Goal: Task Accomplishment & Management: Complete application form

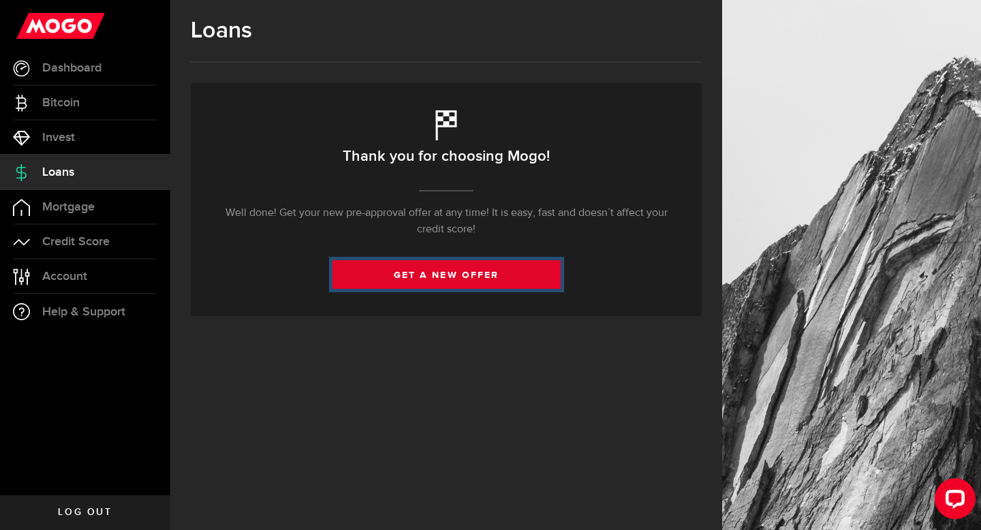
click at [402, 279] on link "get a new offer" at bounding box center [446, 274] width 228 height 29
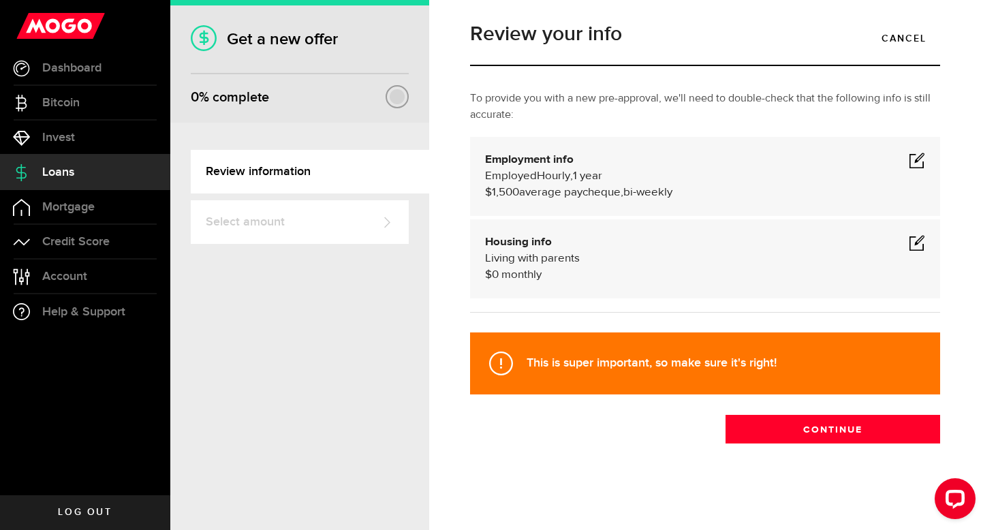
scroll to position [9, 0]
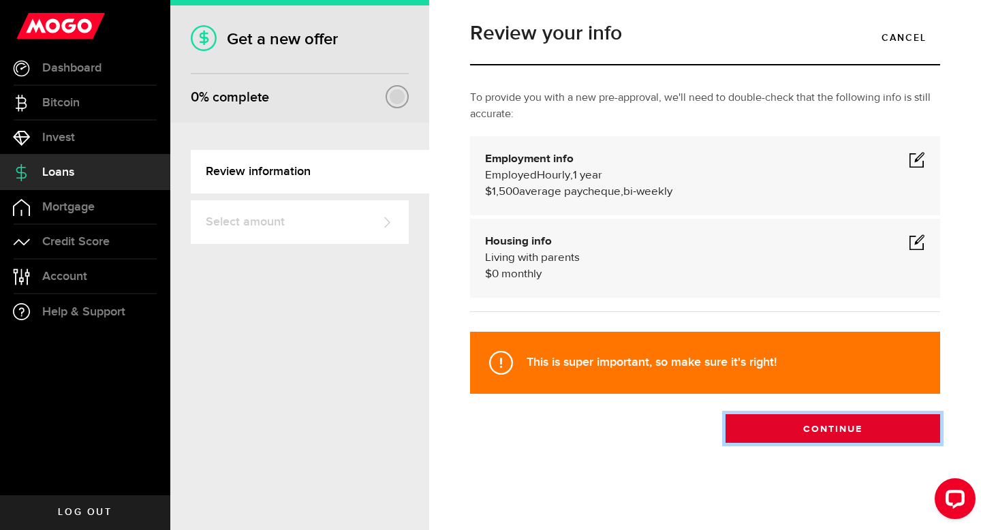
click at [789, 426] on button "Continue" at bounding box center [832, 428] width 215 height 29
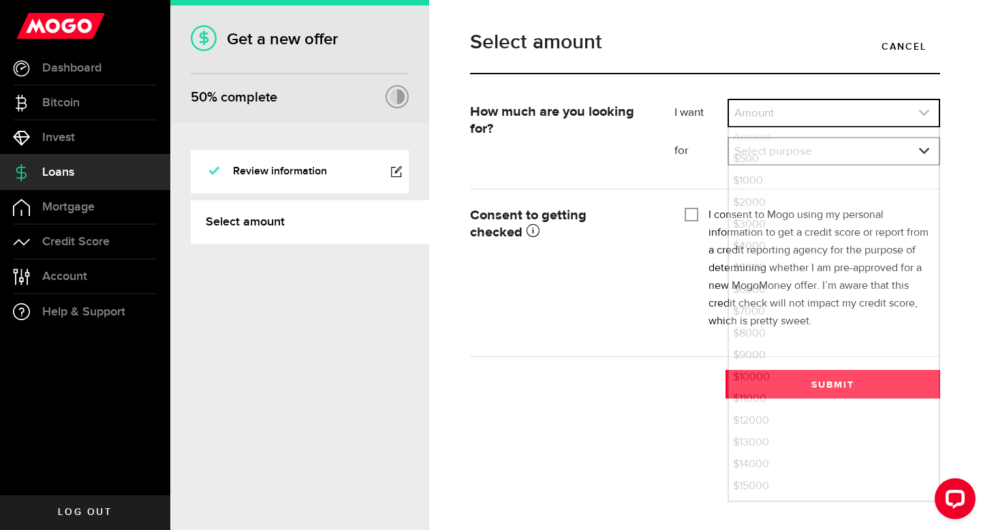
click at [816, 108] on link "expand select" at bounding box center [834, 113] width 210 height 26
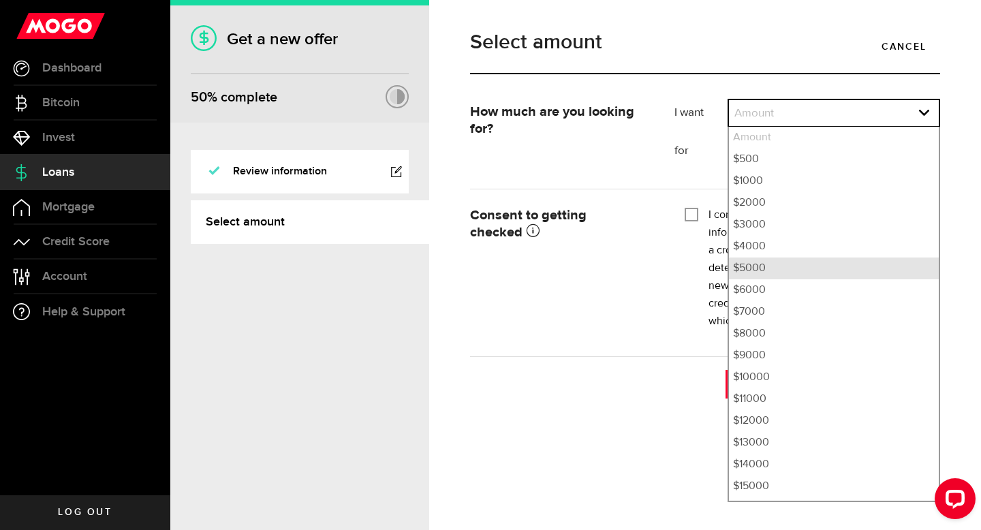
click at [760, 264] on li "$5000" at bounding box center [834, 268] width 210 height 22
select select "5000"
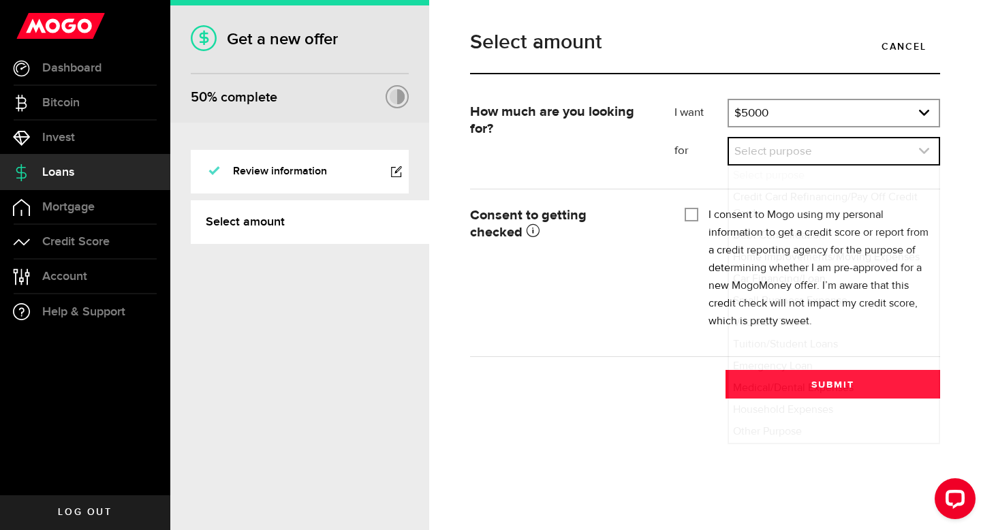
click at [763, 159] on link "expand select" at bounding box center [834, 151] width 210 height 26
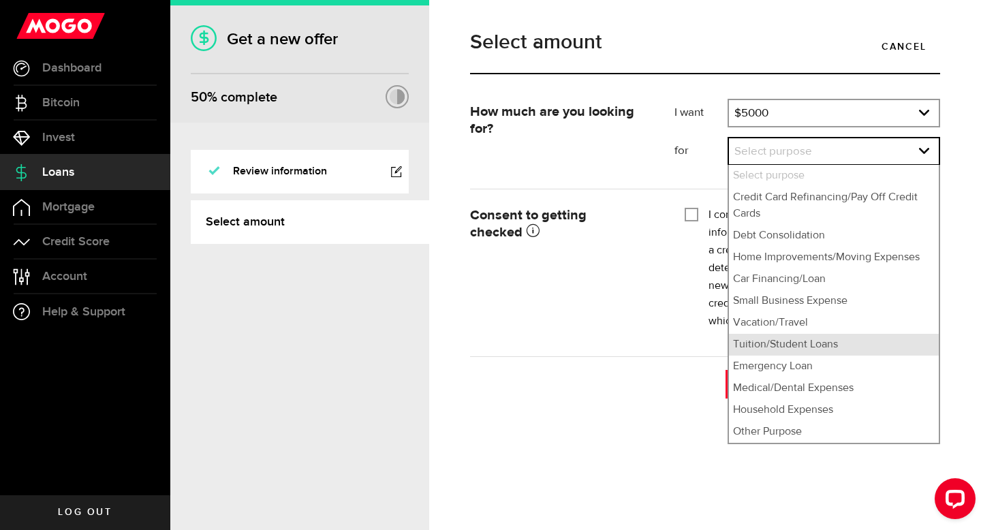
click at [782, 340] on li "Tuition/Student Loans" at bounding box center [834, 345] width 210 height 22
select select "Tuition/Student Loans"
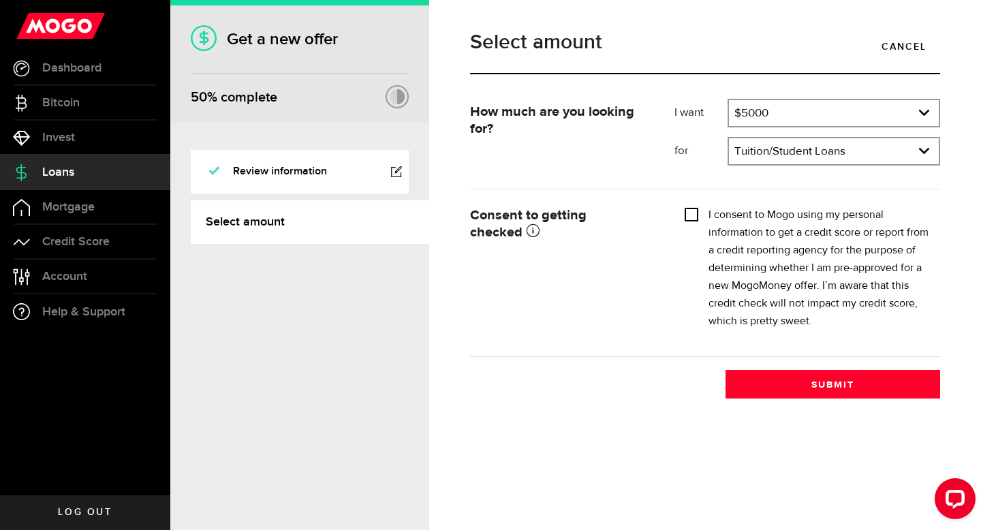
click at [697, 212] on input "I consent to Mogo using my personal information to get a credit score or report…" at bounding box center [691, 213] width 14 height 14
checkbox input "true"
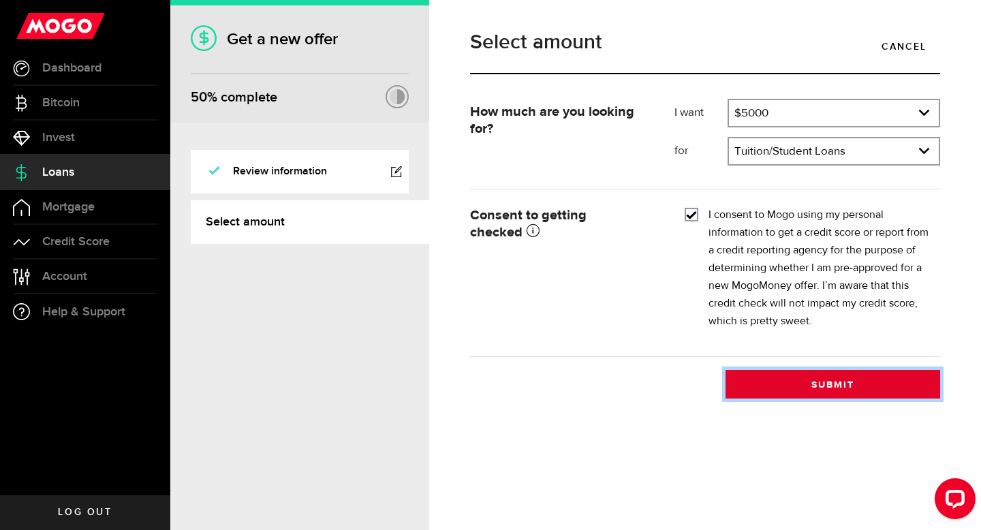
click at [776, 388] on button "Submit" at bounding box center [832, 384] width 215 height 29
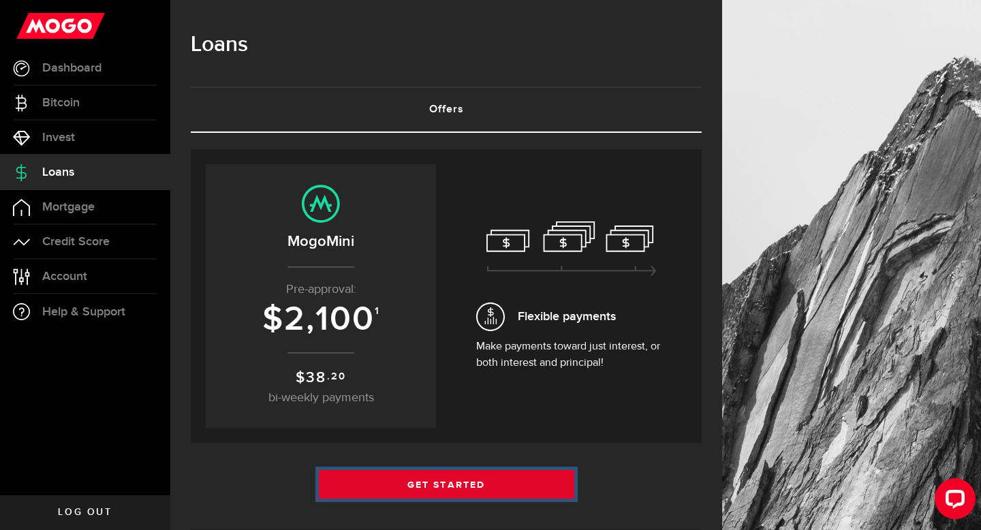
click at [504, 486] on link "Get Started" at bounding box center [446, 484] width 255 height 29
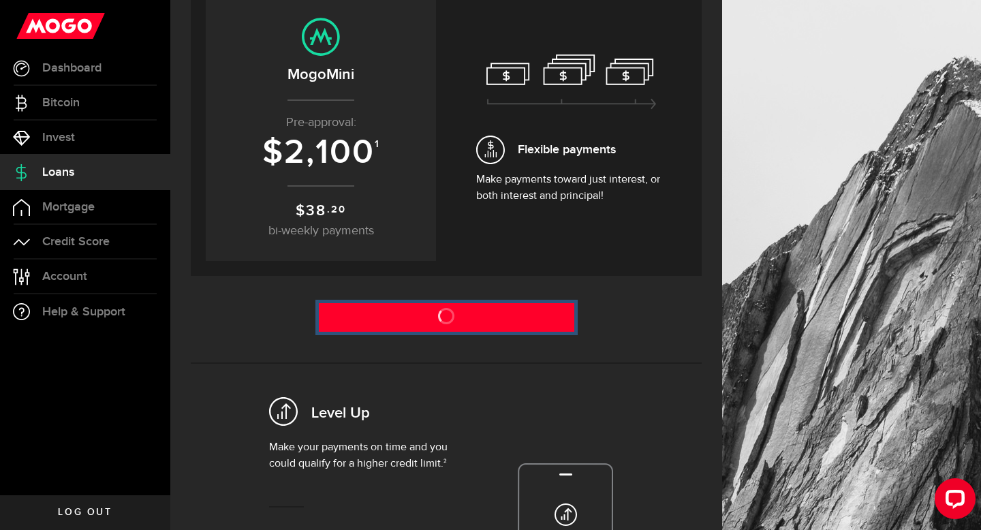
scroll to position [259, 0]
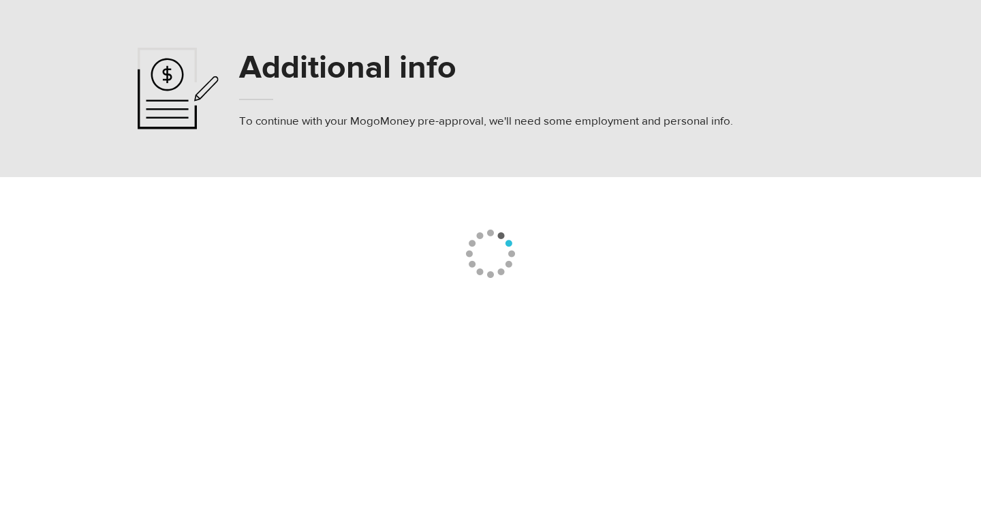
select select "235"
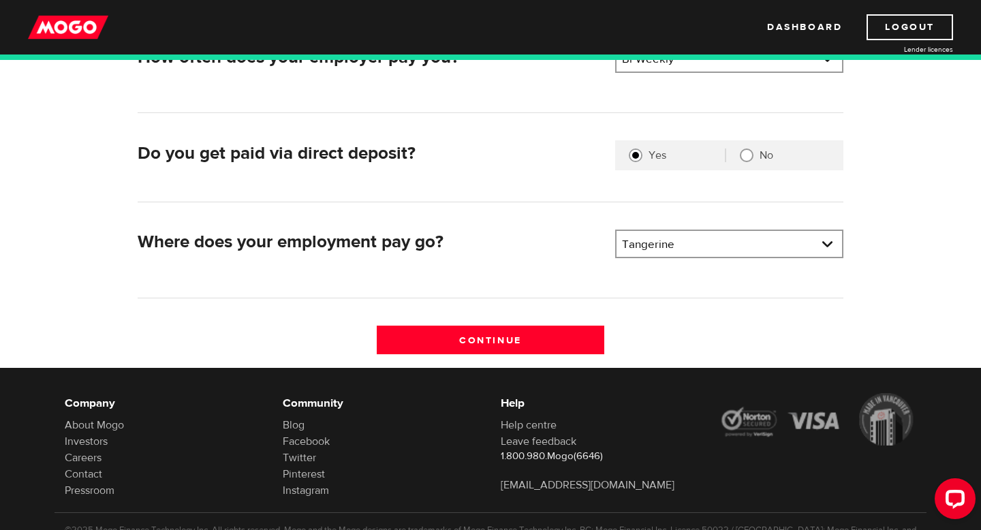
scroll to position [346, 0]
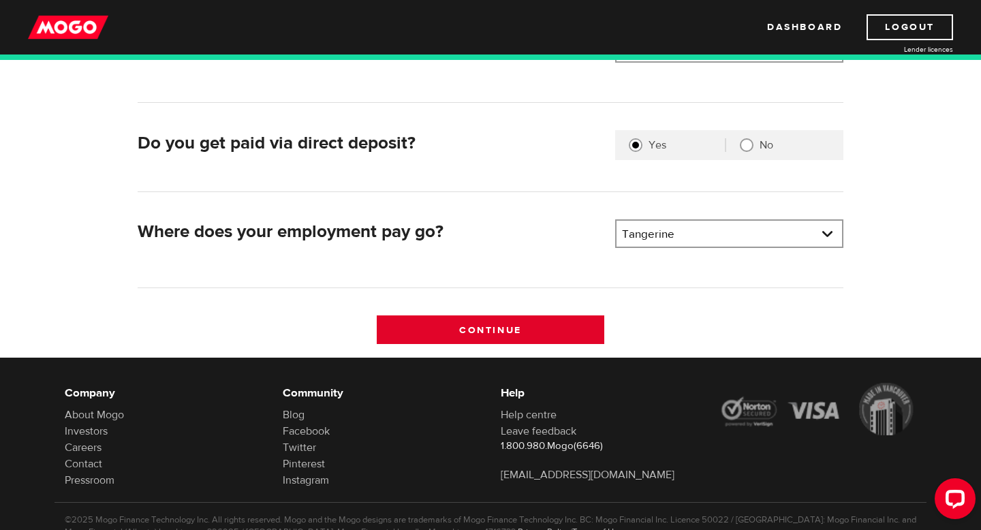
click at [545, 331] on input "Continue" at bounding box center [491, 329] width 228 height 29
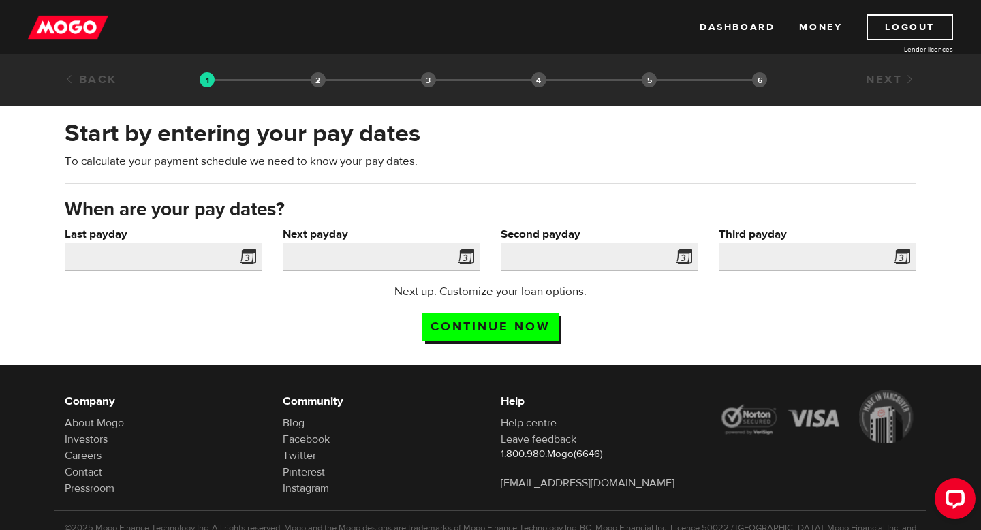
click at [247, 254] on span at bounding box center [245, 259] width 20 height 22
click at [248, 264] on span at bounding box center [245, 259] width 20 height 22
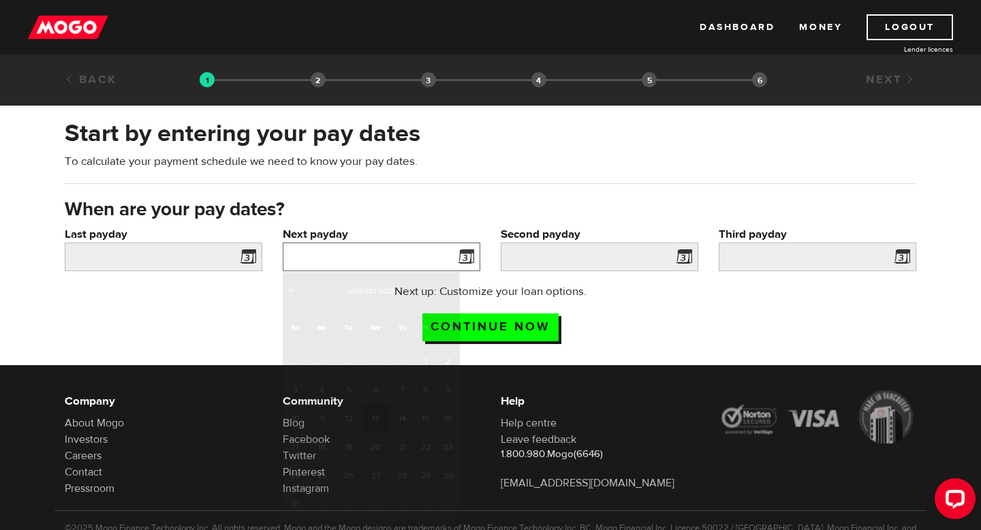
click at [344, 247] on input "Next payday" at bounding box center [381, 256] width 197 height 29
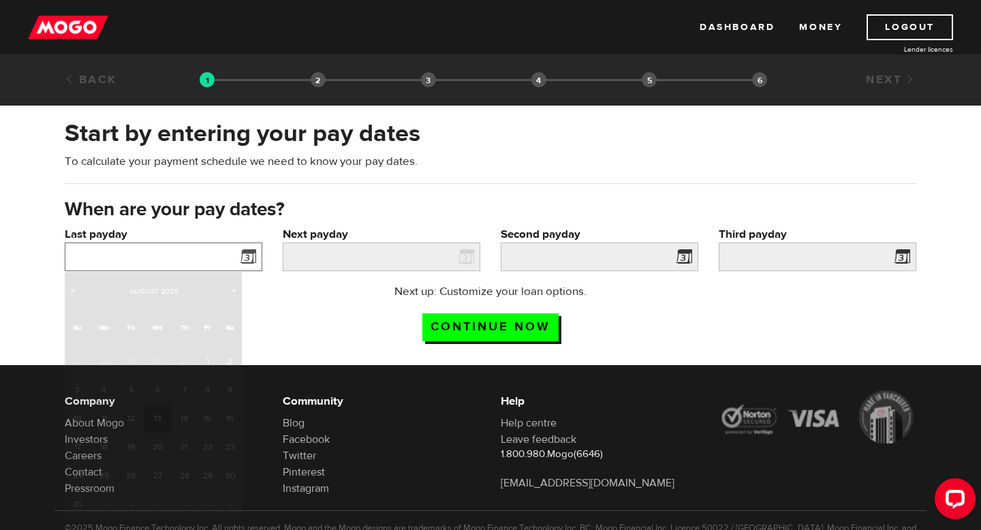
click at [228, 253] on input "Last payday" at bounding box center [163, 256] width 197 height 29
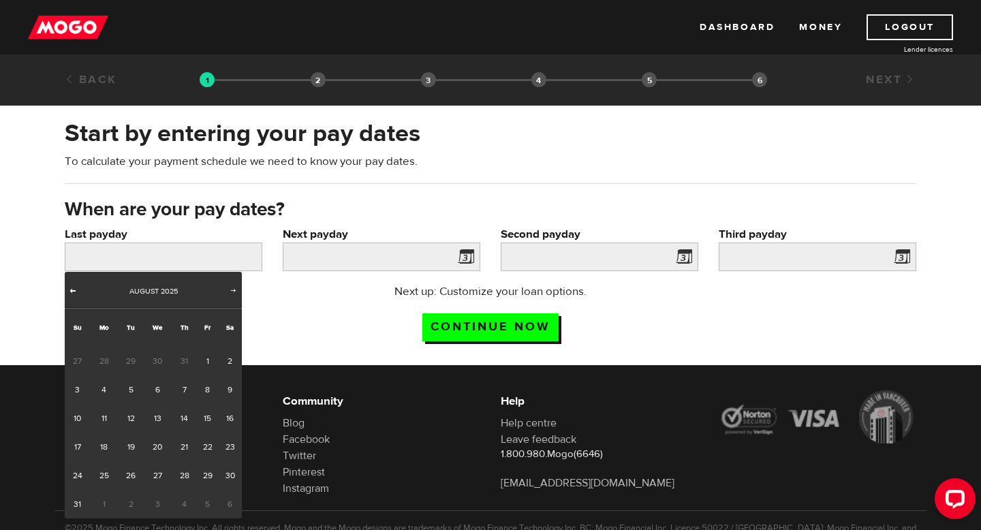
click at [76, 289] on span "Prev" at bounding box center [72, 290] width 11 height 11
click at [185, 472] on link "31" at bounding box center [184, 475] width 25 height 29
type input "2025/07/31"
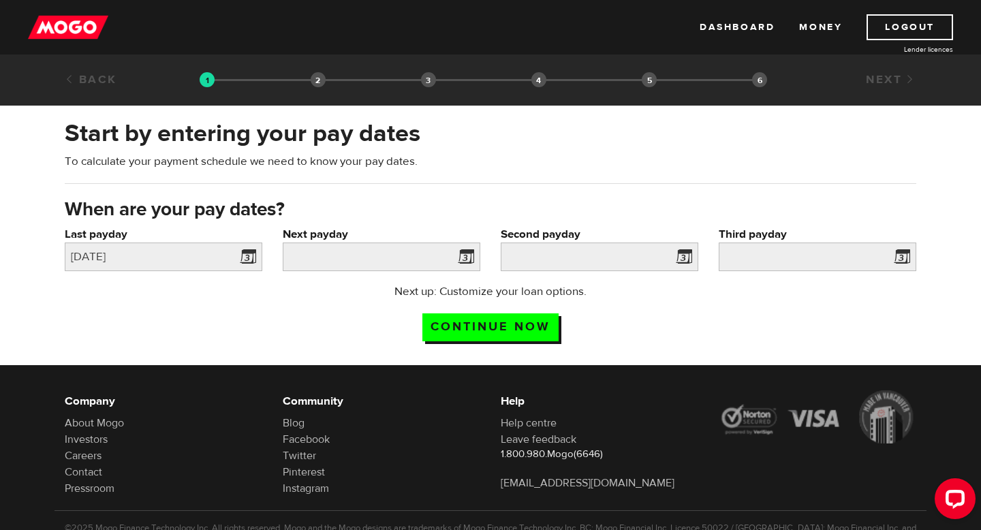
click at [468, 257] on span at bounding box center [463, 259] width 20 height 22
click at [432, 260] on input "Next payday" at bounding box center [381, 256] width 197 height 29
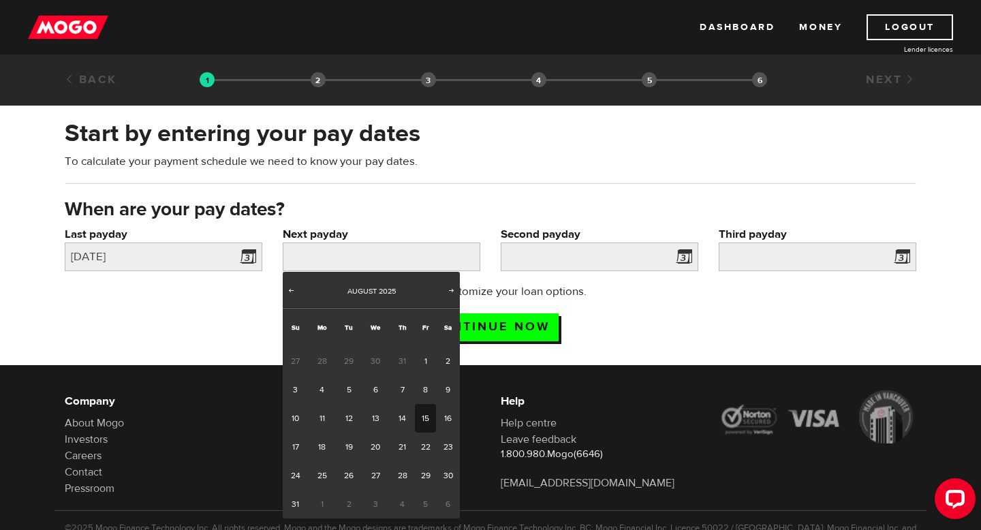
click at [428, 412] on link "15" at bounding box center [425, 418] width 21 height 29
type input "2025/08/15"
type input "2025/8/29"
type input "2025/9/12"
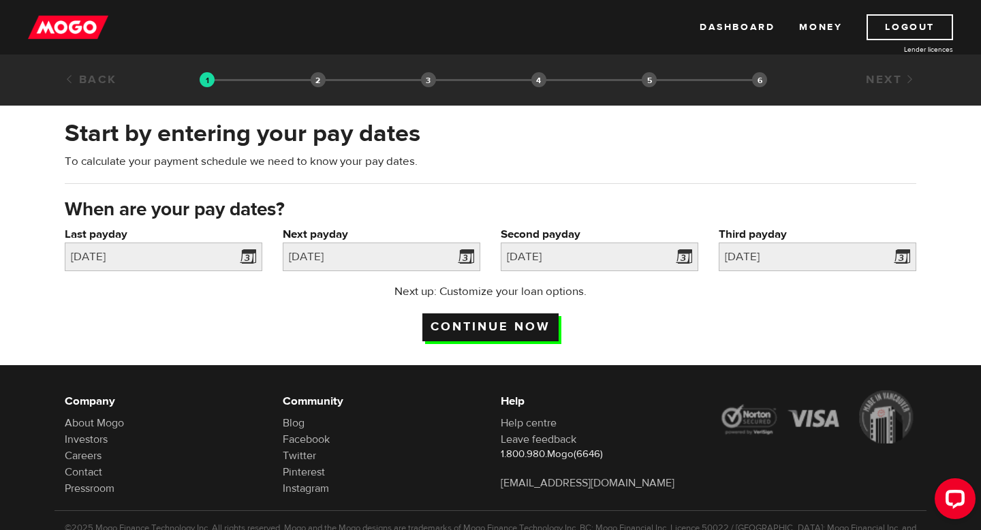
click at [535, 322] on input "Continue now" at bounding box center [490, 327] width 136 height 28
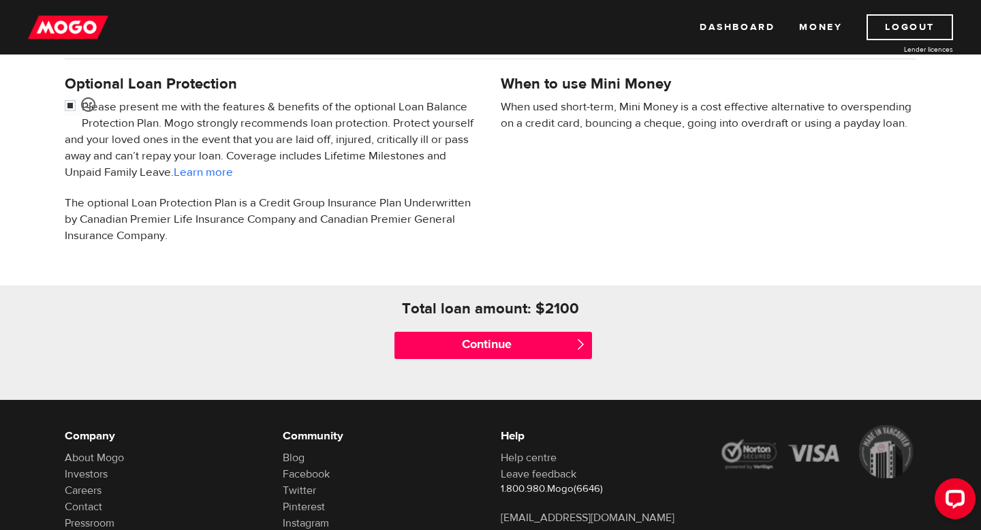
scroll to position [534, 0]
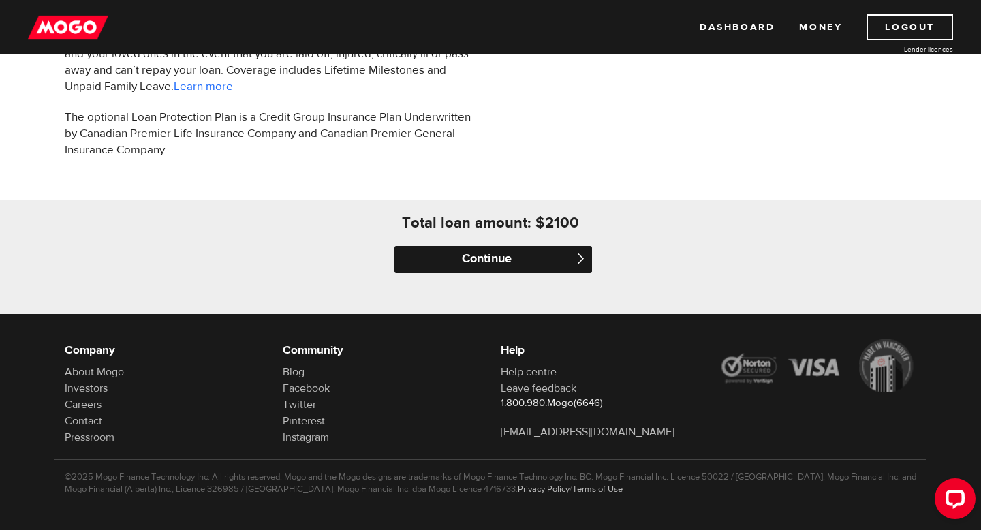
click at [531, 262] on input "Continue" at bounding box center [492, 259] width 197 height 27
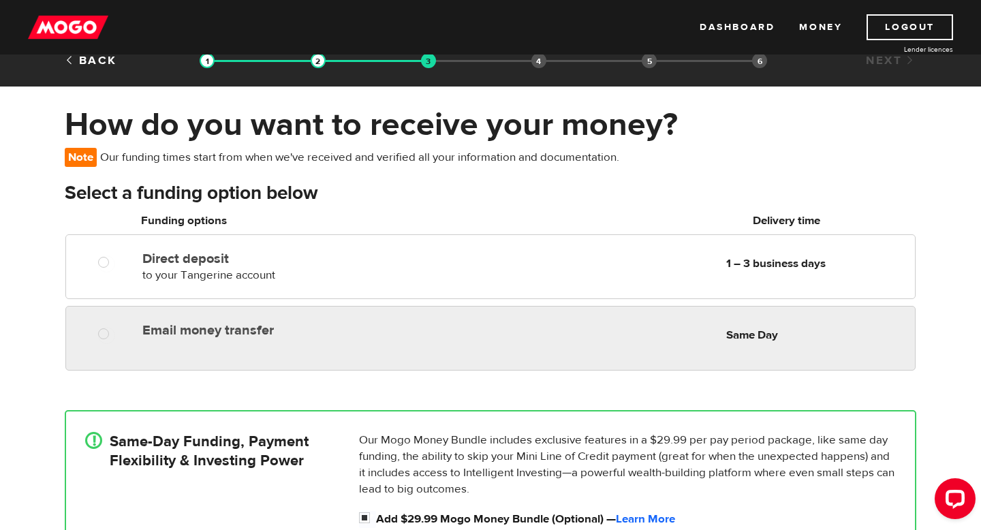
scroll to position [20, 0]
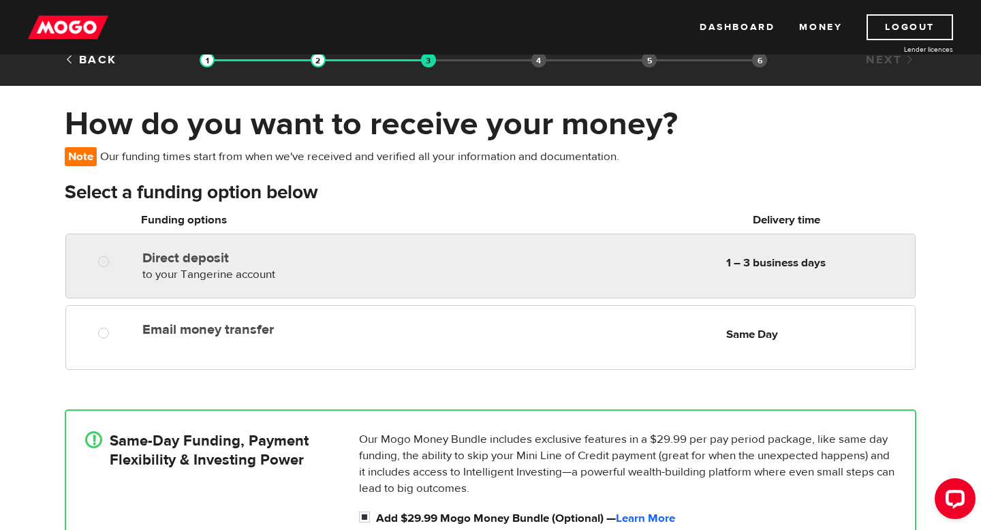
radio input "true"
click at [496, 276] on div "Direct deposit to your Tangerine account Delivery in 1 – 3 business days 1 – 3 …" at bounding box center [526, 263] width 778 height 38
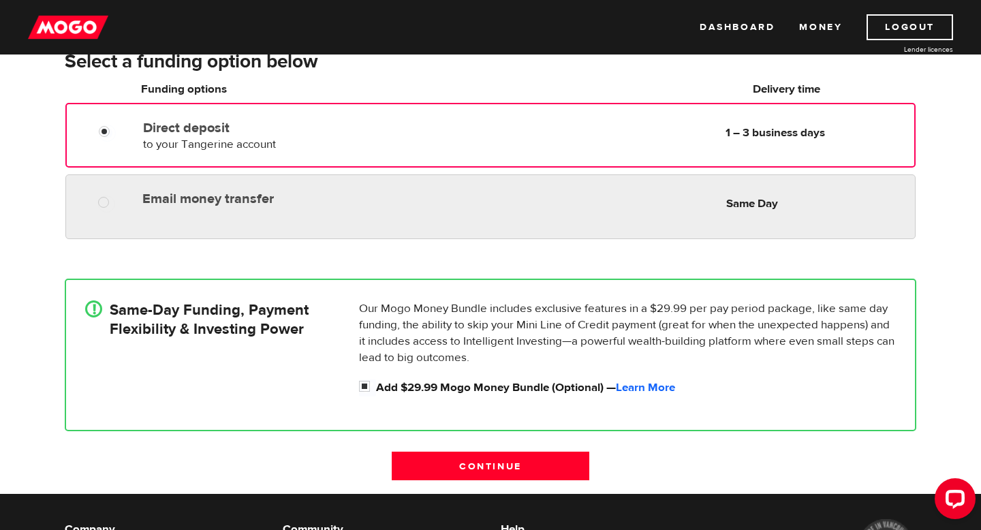
scroll to position [155, 0]
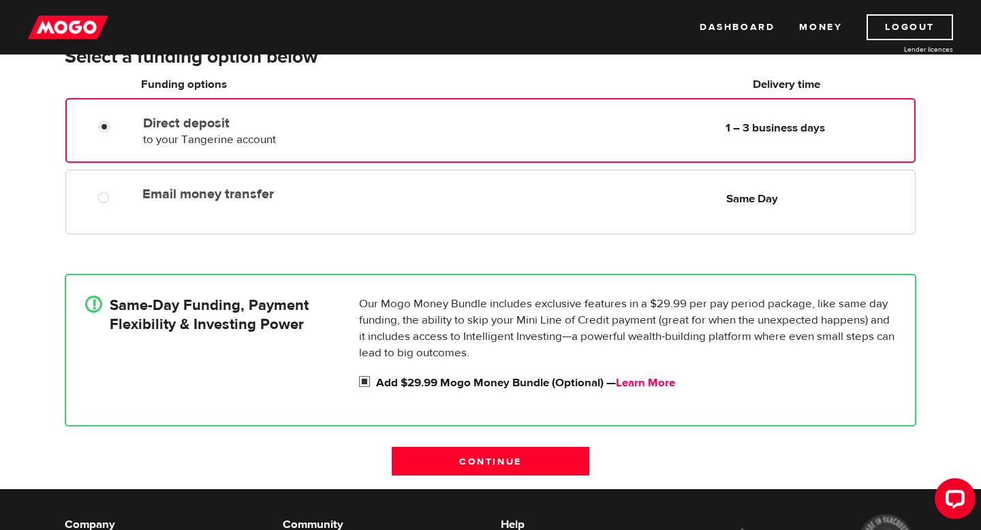
click at [656, 377] on link "Learn More" at bounding box center [645, 382] width 59 height 15
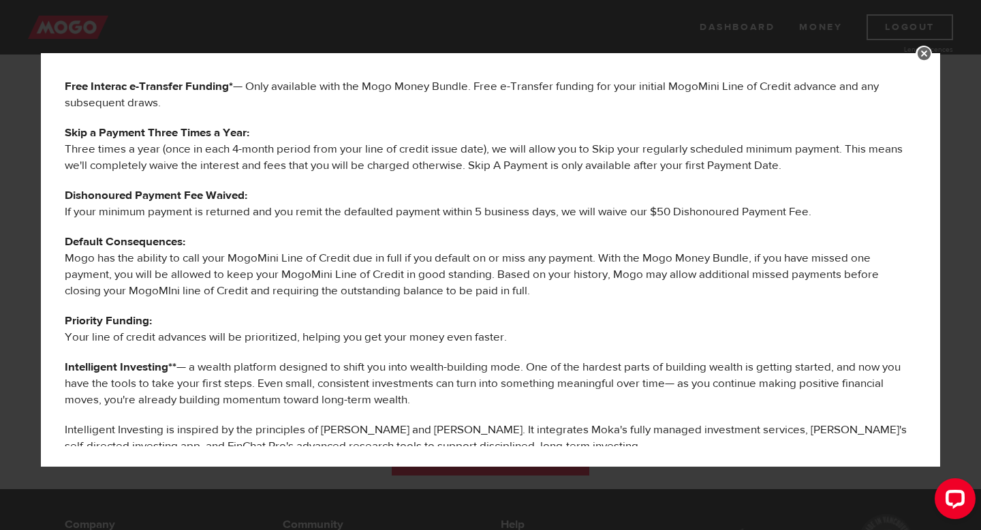
scroll to position [86, 0]
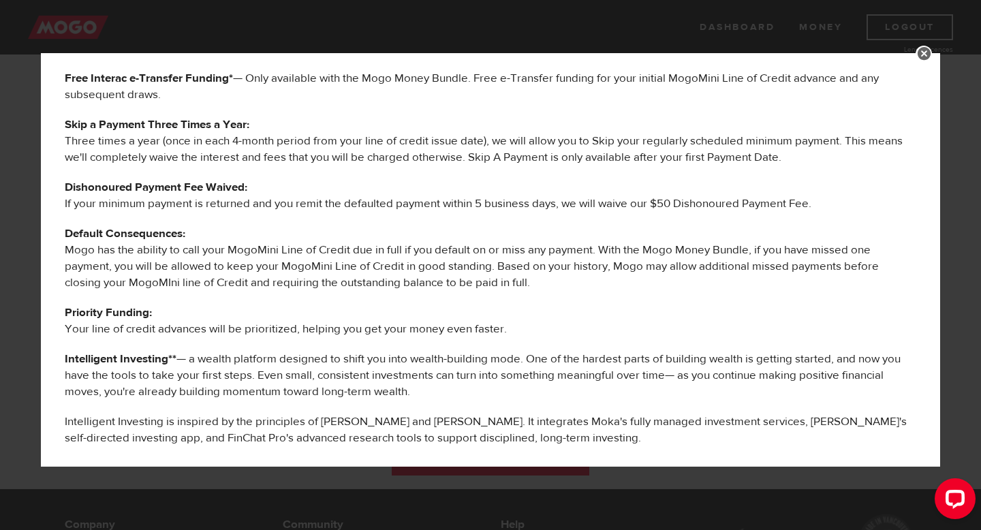
click at [919, 50] on link at bounding box center [923, 54] width 16 height 16
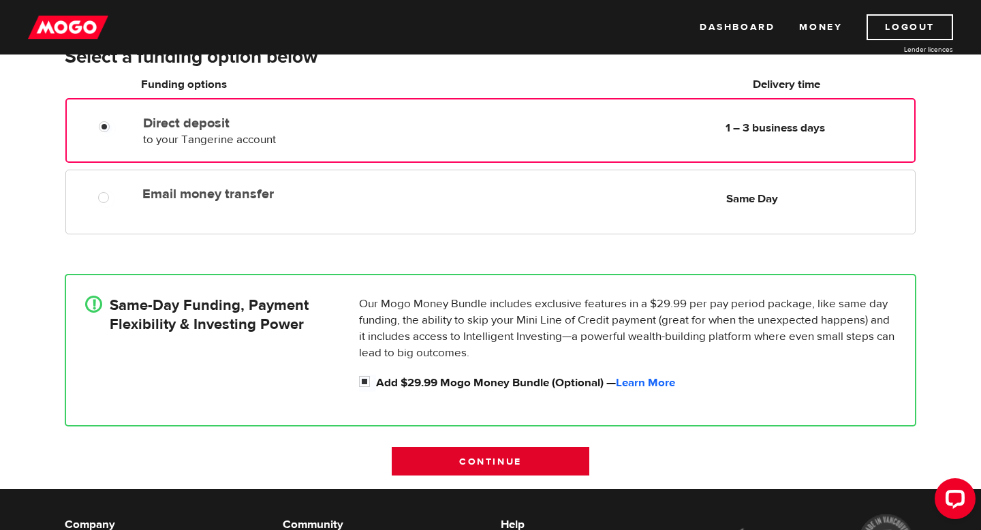
click at [486, 462] on input "Continue" at bounding box center [490, 461] width 197 height 29
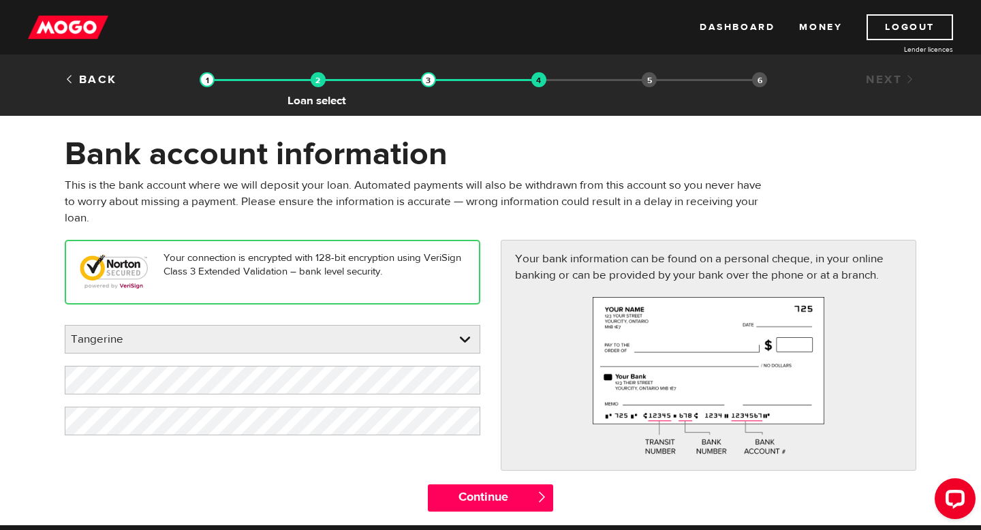
click at [317, 81] on img at bounding box center [318, 79] width 15 height 15
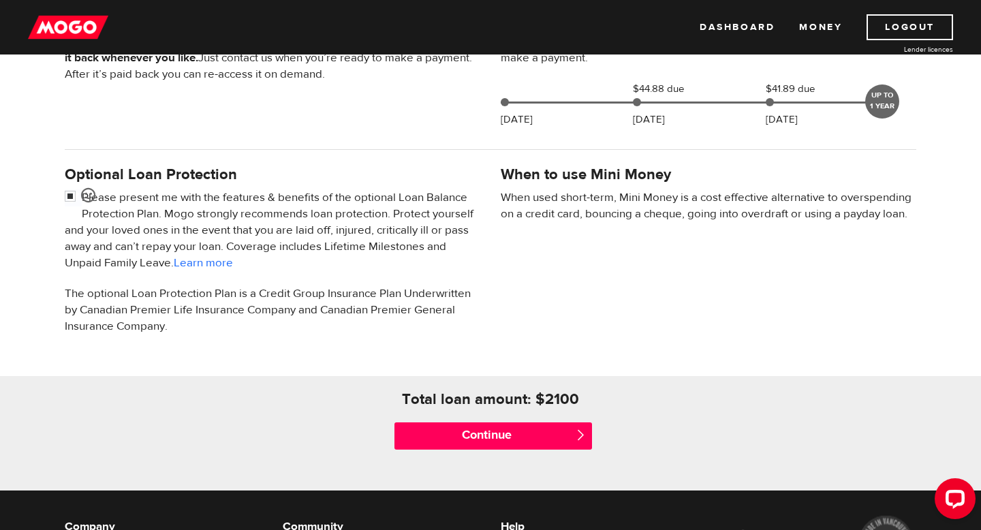
scroll to position [359, 0]
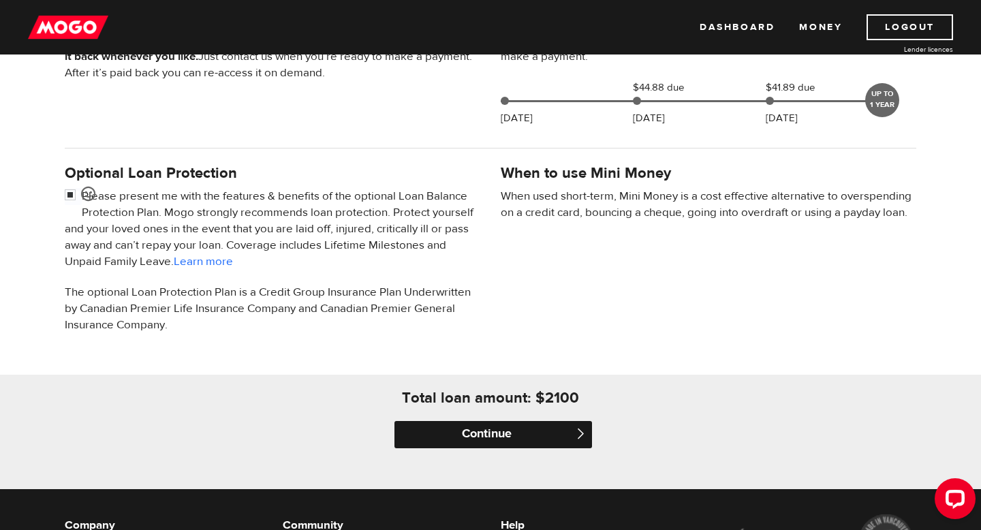
click at [451, 441] on input "Continue" at bounding box center [492, 434] width 197 height 27
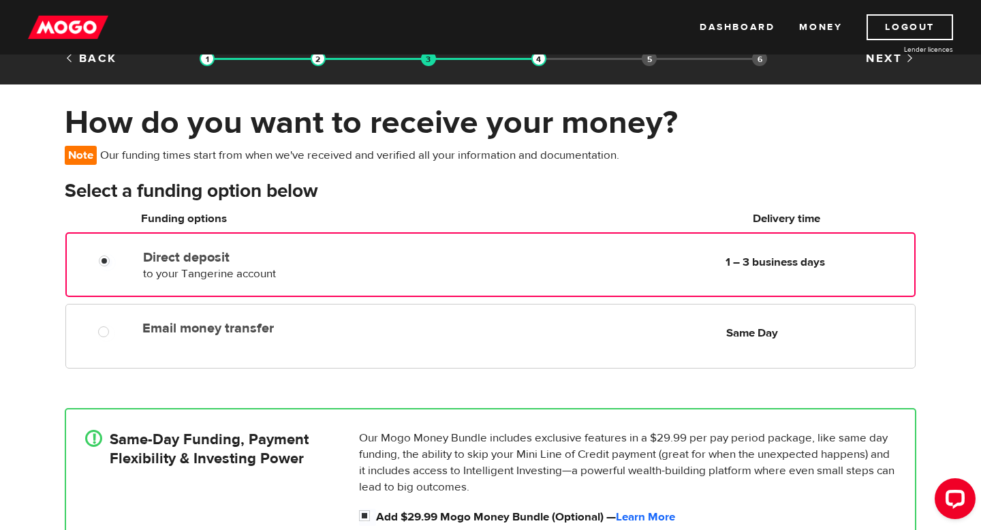
scroll to position [24, 0]
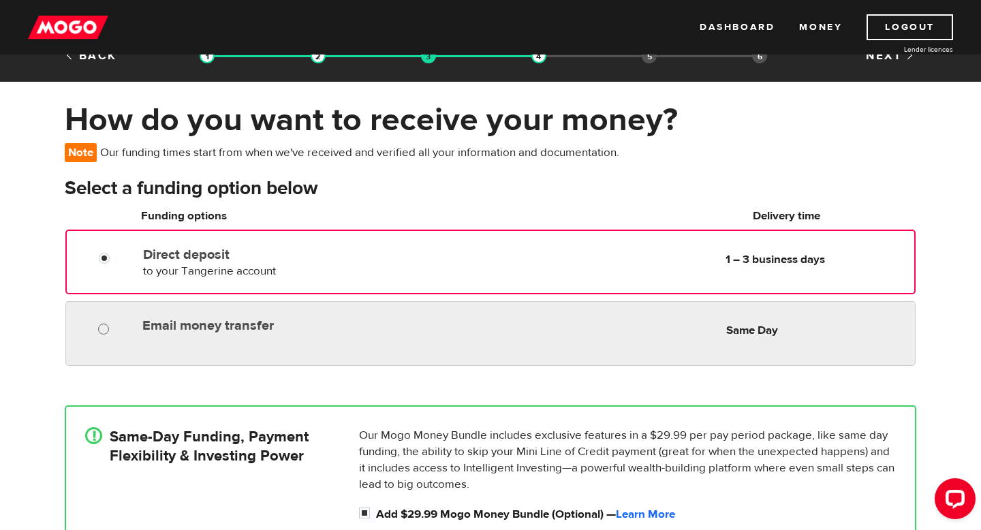
radio input "true"
click at [98, 324] on div at bounding box center [108, 330] width 82 height 17
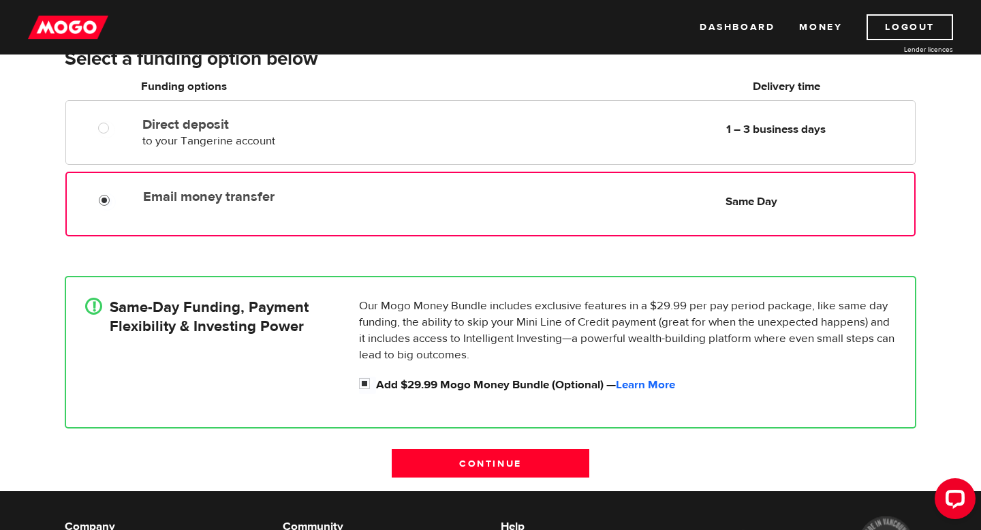
scroll to position [154, 0]
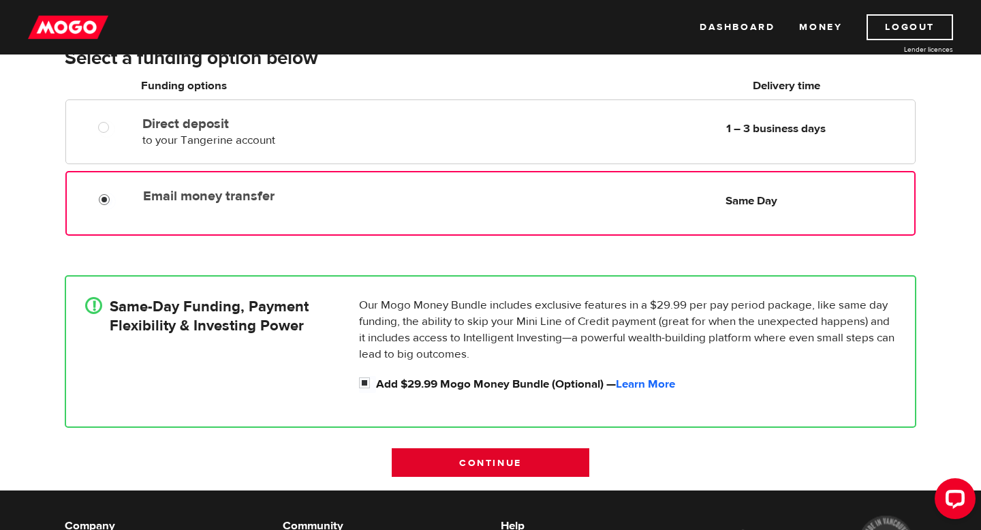
click at [415, 461] on input "Continue" at bounding box center [490, 462] width 197 height 29
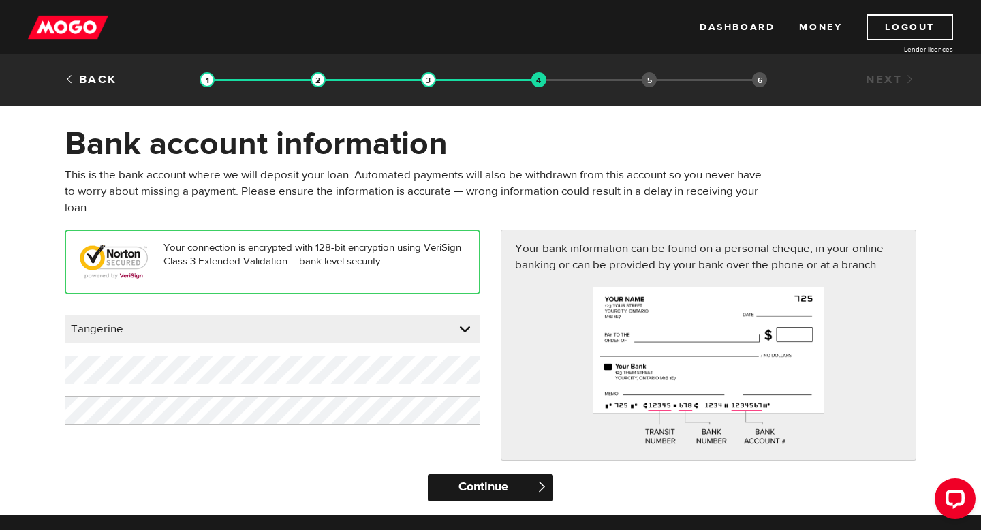
click at [515, 488] on input "Continue" at bounding box center [490, 487] width 125 height 27
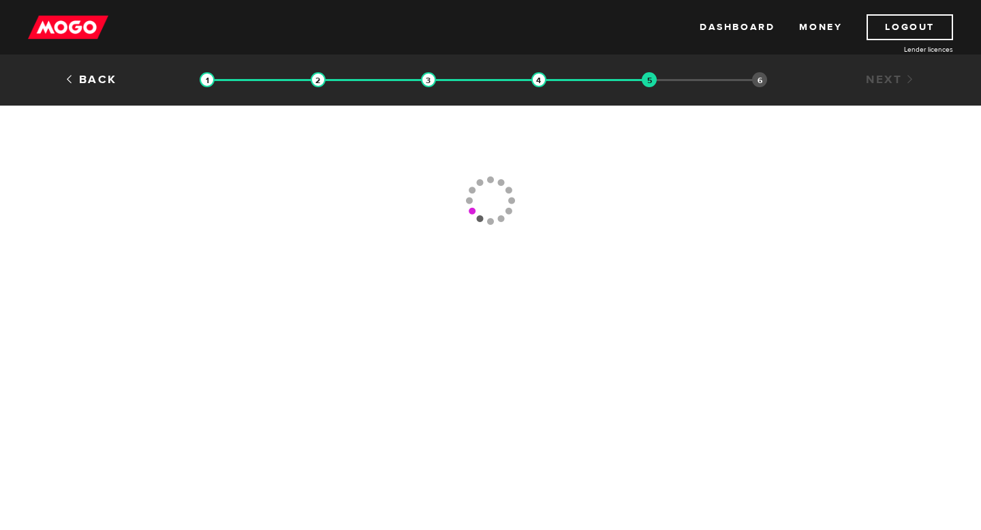
type input "(877) 872-6728"
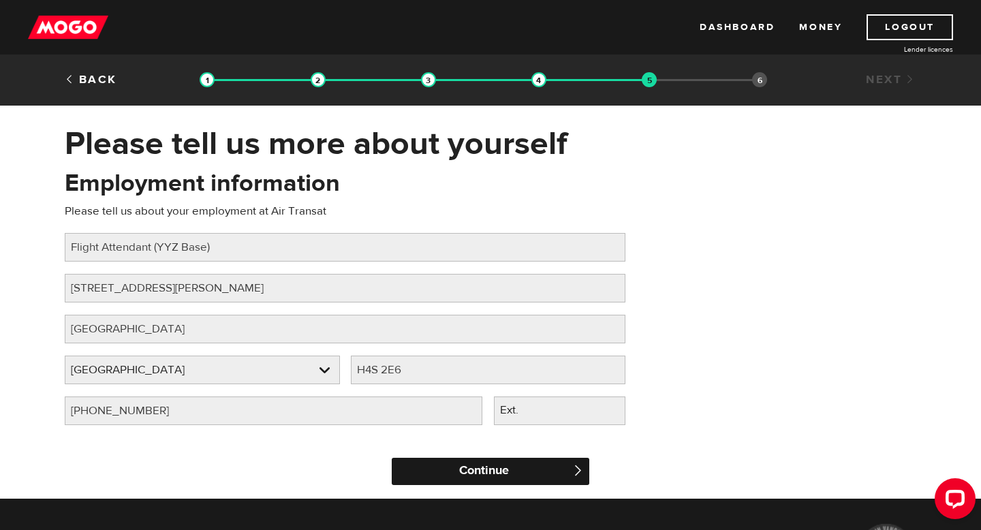
click at [532, 479] on input "Continue" at bounding box center [490, 471] width 197 height 27
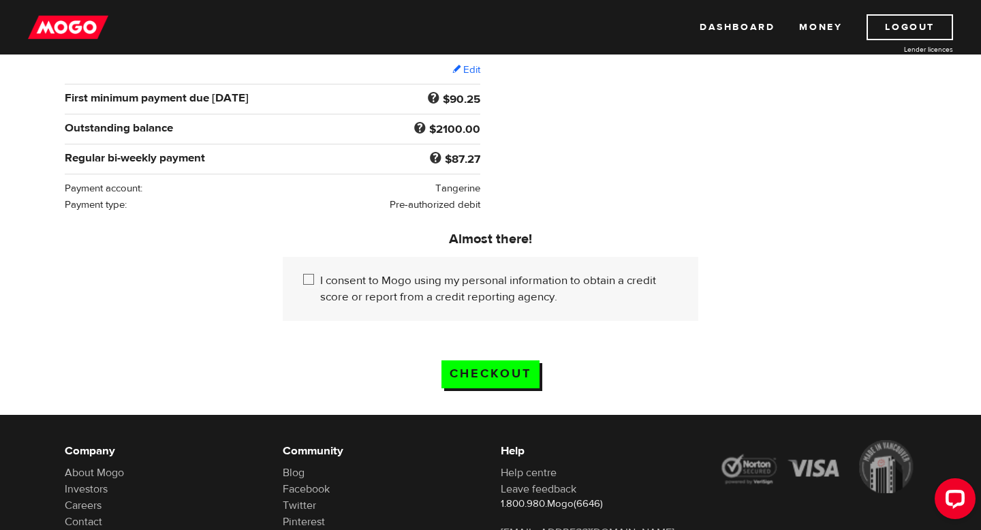
scroll to position [266, 0]
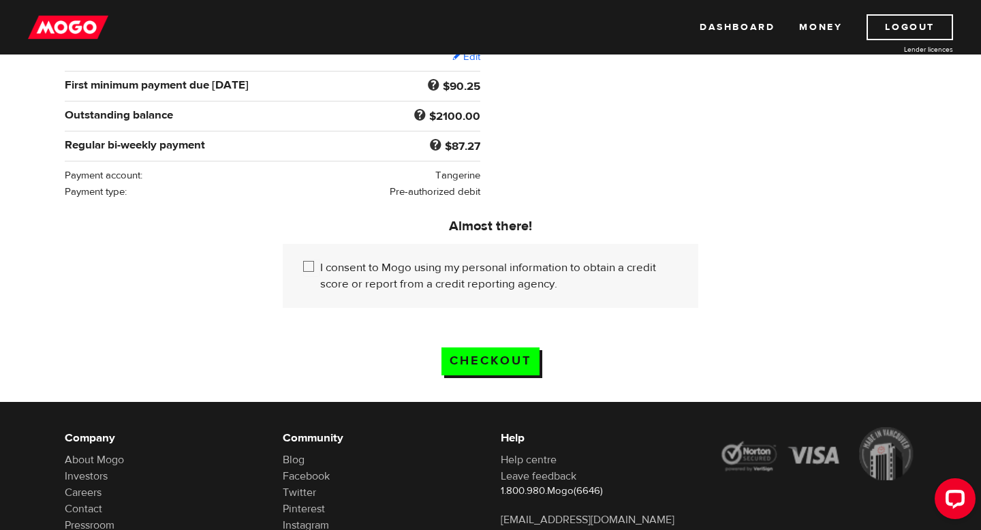
click at [310, 264] on input "I consent to Mogo using my personal information to obtain a credit score or rep…" at bounding box center [311, 267] width 17 height 17
checkbox input "true"
click at [488, 361] on input "Checkout" at bounding box center [490, 361] width 98 height 28
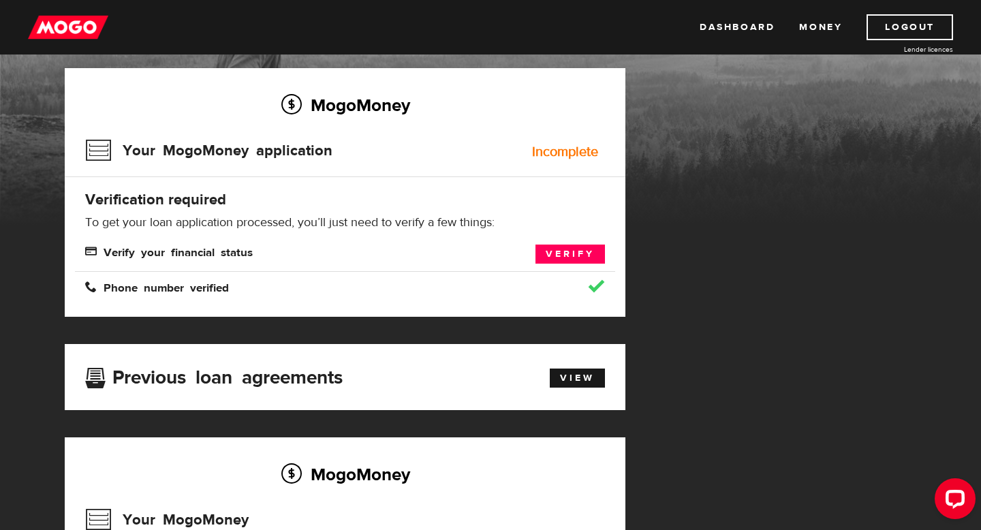
scroll to position [60, 0]
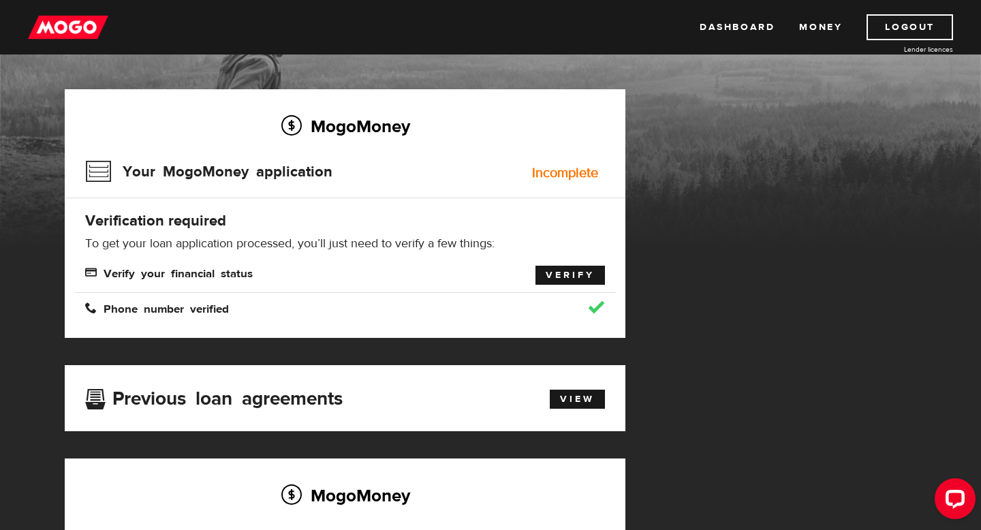
click at [592, 280] on link "Verify" at bounding box center [569, 275] width 69 height 19
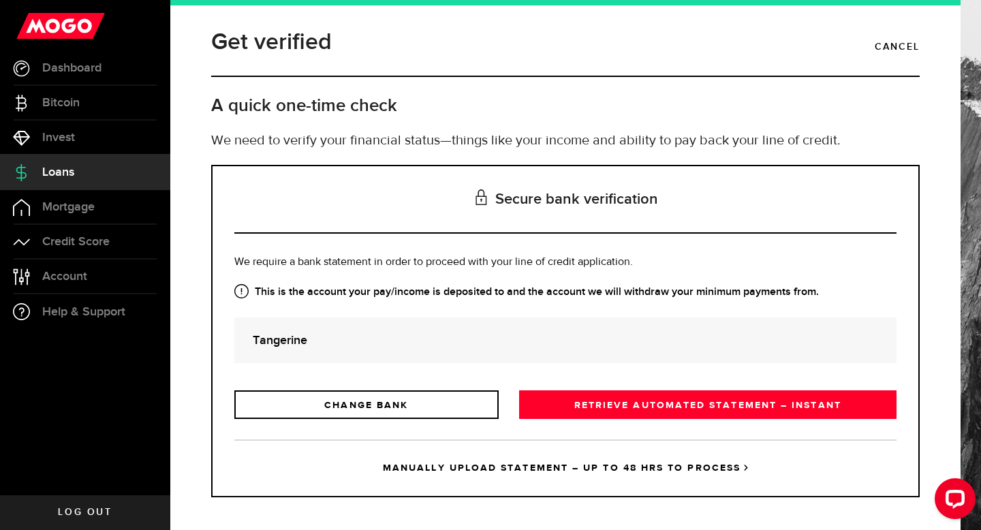
scroll to position [7, 0]
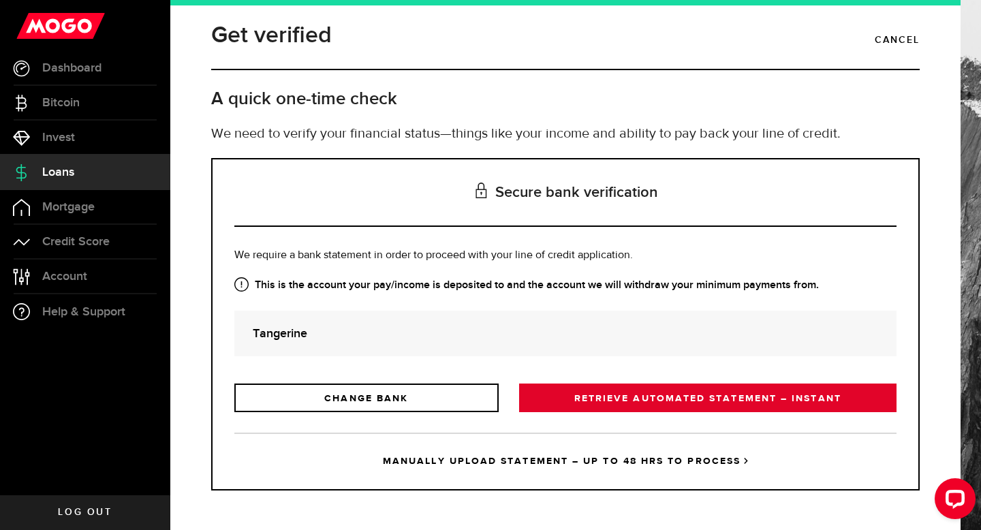
click at [592, 401] on link "RETRIEVE AUTOMATED STATEMENT – INSTANT" at bounding box center [707, 397] width 377 height 29
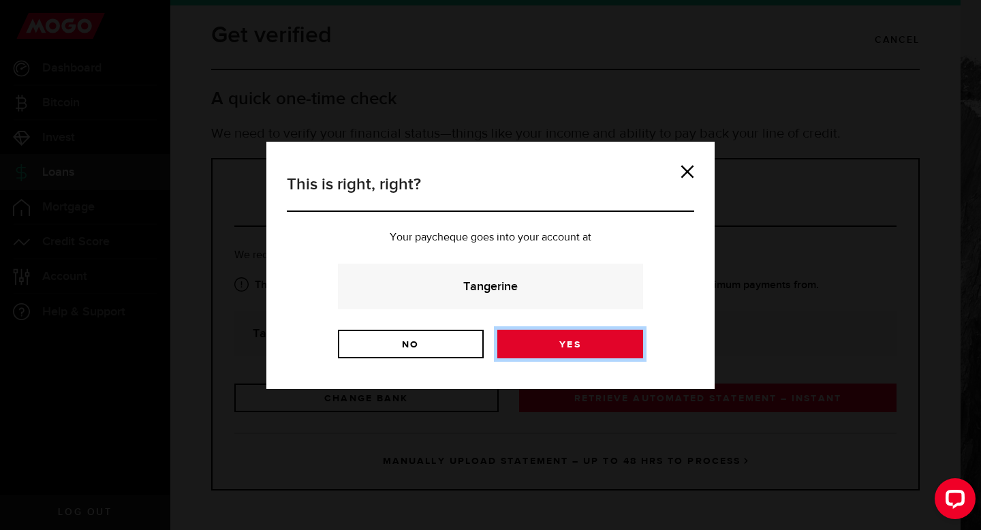
click at [548, 345] on link "Yes" at bounding box center [570, 344] width 146 height 29
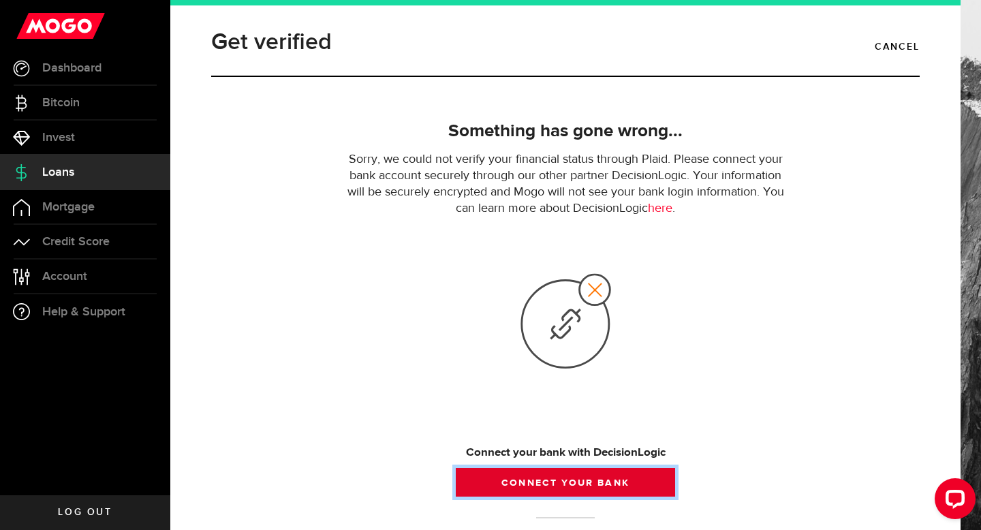
click at [571, 487] on button "Connect your bank" at bounding box center [565, 482] width 219 height 29
